Goal: Task Accomplishment & Management: Manage account settings

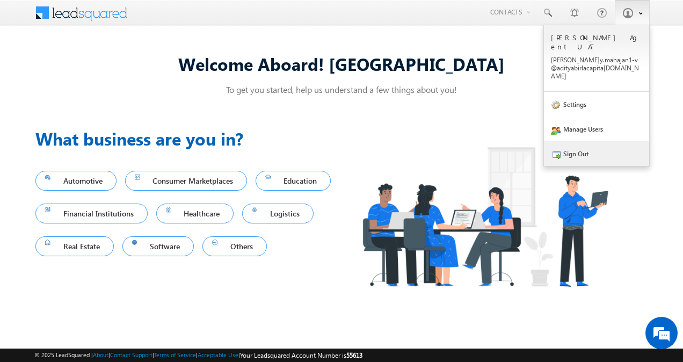
click at [580, 141] on link "Sign Out" at bounding box center [596, 153] width 105 height 25
